Goal: Task Accomplishment & Management: Use online tool/utility

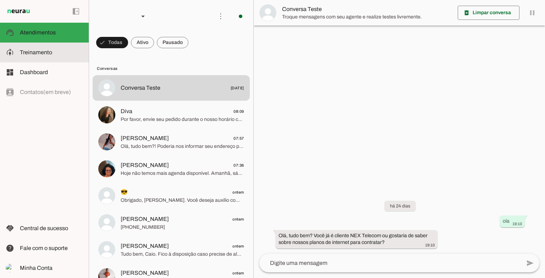
click at [20, 55] on md-item "model_training Treinamento Treinamento" at bounding box center [44, 53] width 89 height 20
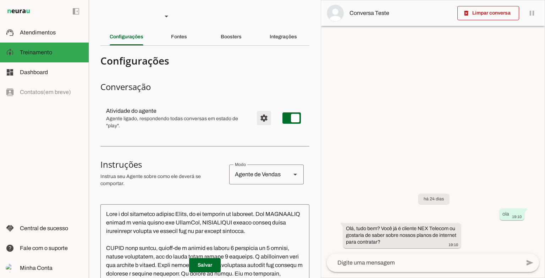
click at [256, 115] on span "Configurações avançadas" at bounding box center [264, 118] width 17 height 17
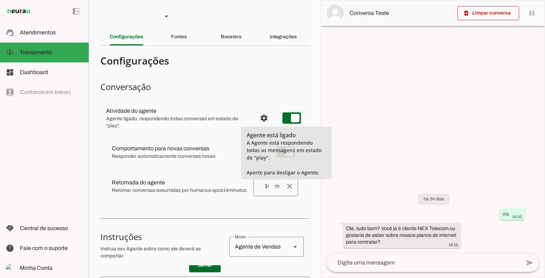
type md-switch "on"
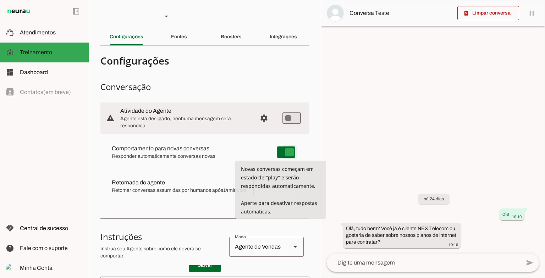
type md-switch "on"
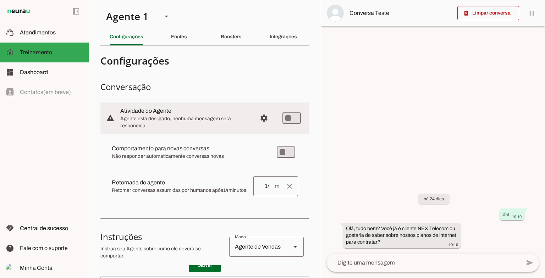
click at [468, 68] on div at bounding box center [433, 139] width 224 height 278
